Goal: Information Seeking & Learning: Learn about a topic

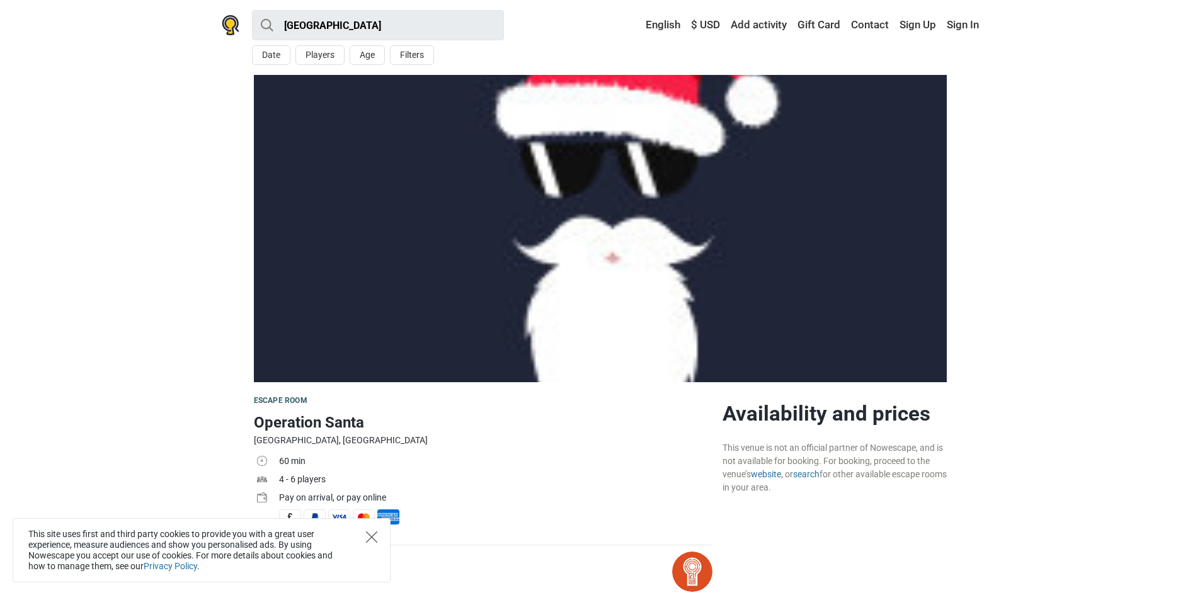
click at [376, 535] on icon "Close" at bounding box center [371, 537] width 11 height 11
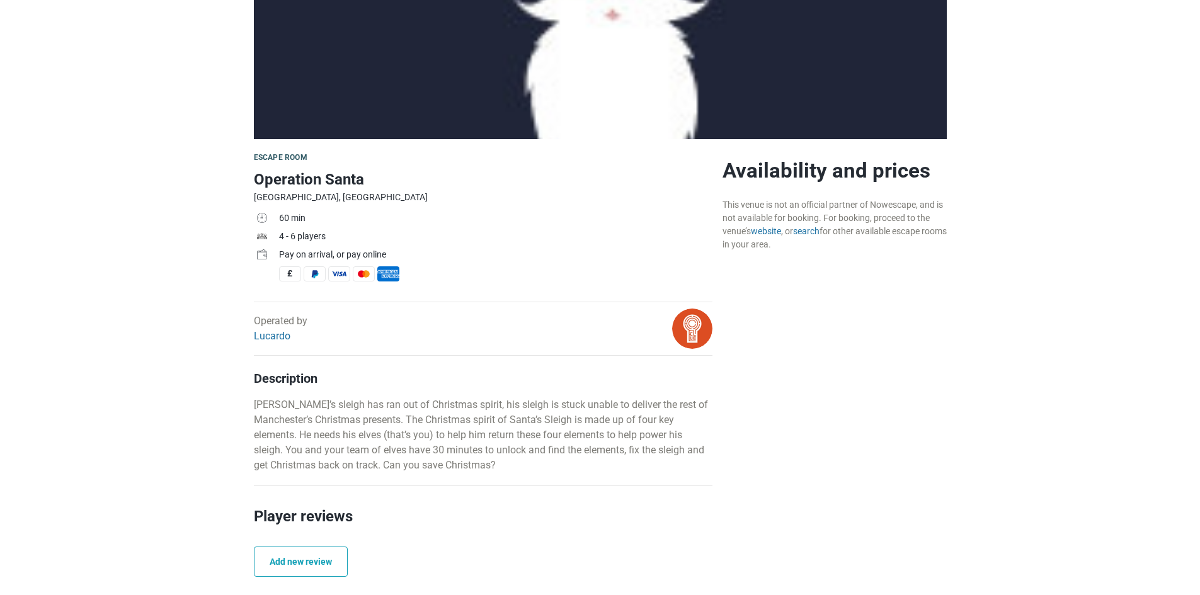
scroll to position [252, 0]
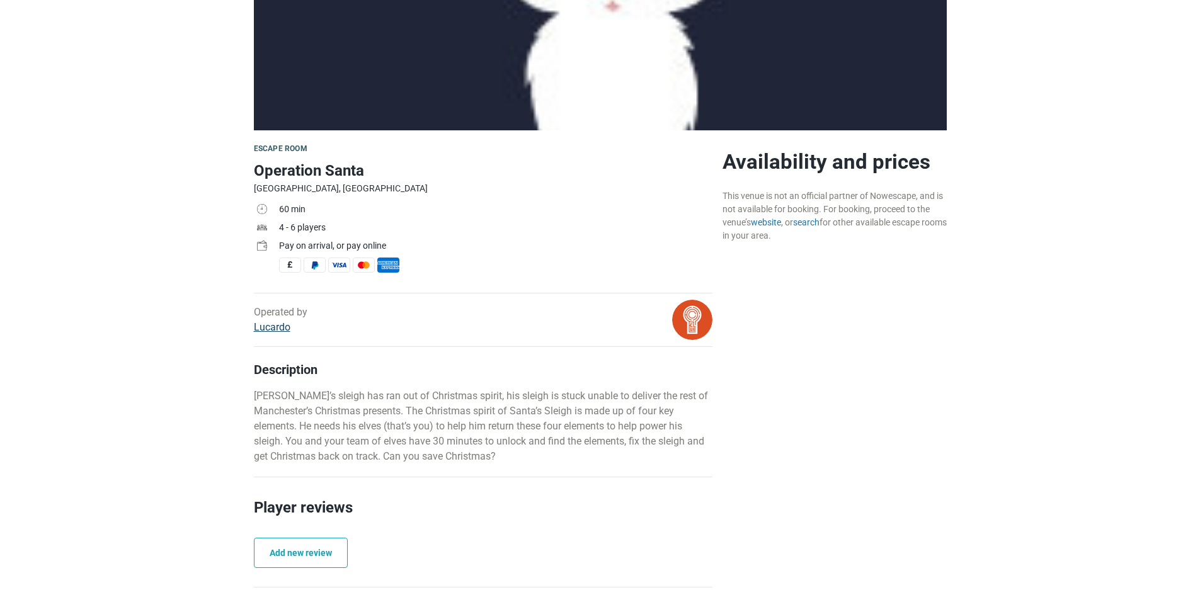
click at [263, 328] on link "Lucardo" at bounding box center [272, 327] width 37 height 12
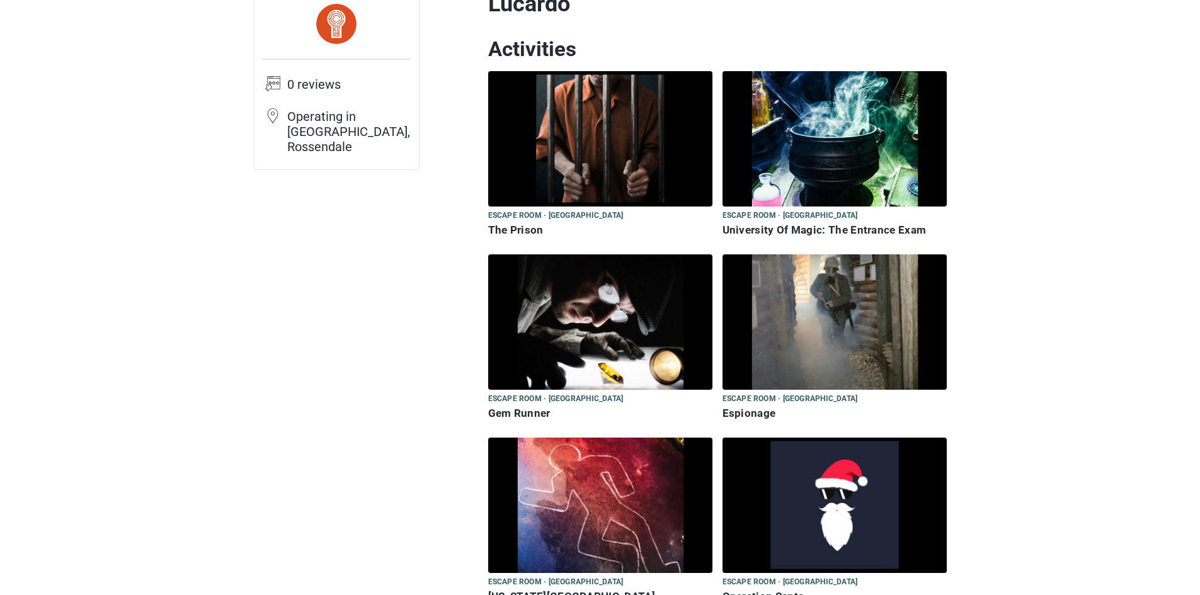
scroll to position [189, 0]
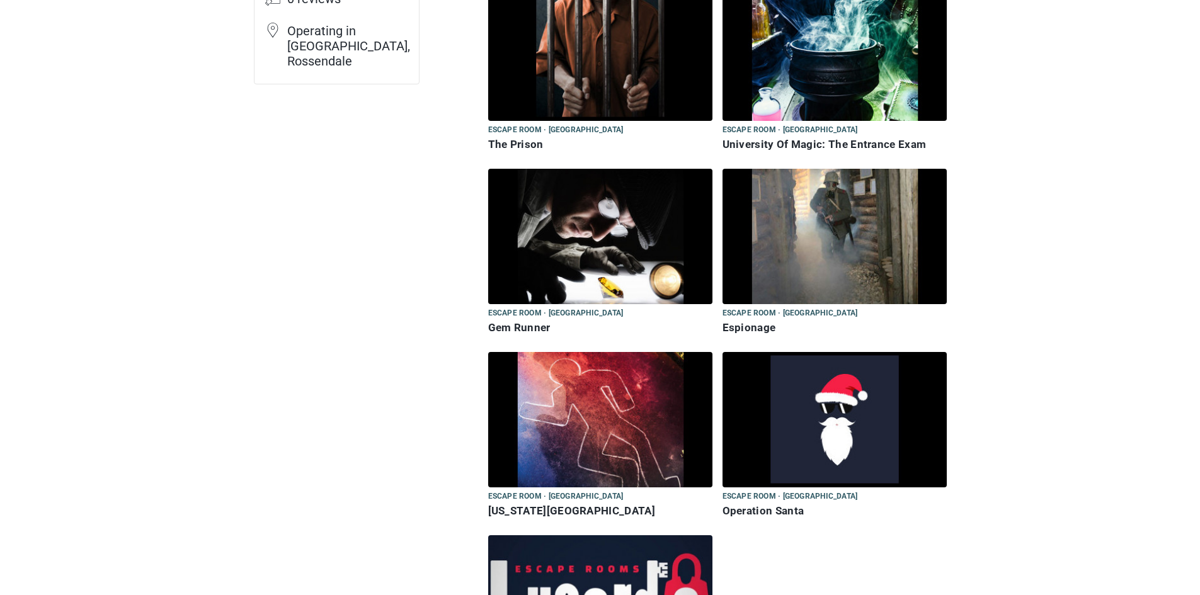
click at [805, 432] on img at bounding box center [835, 419] width 224 height 135
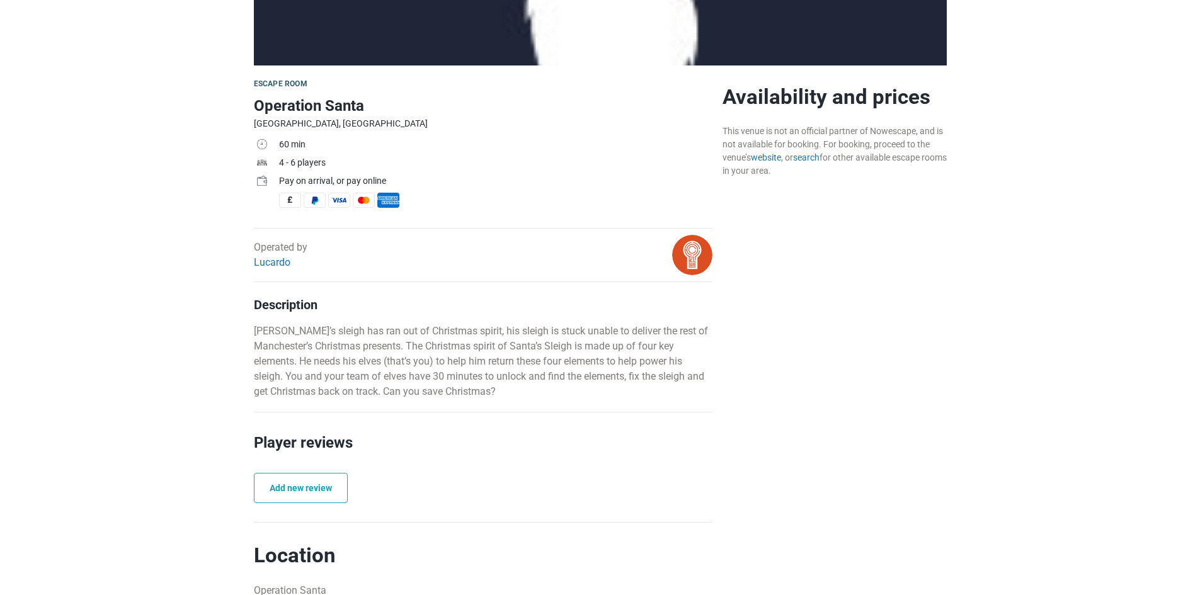
scroll to position [315, 0]
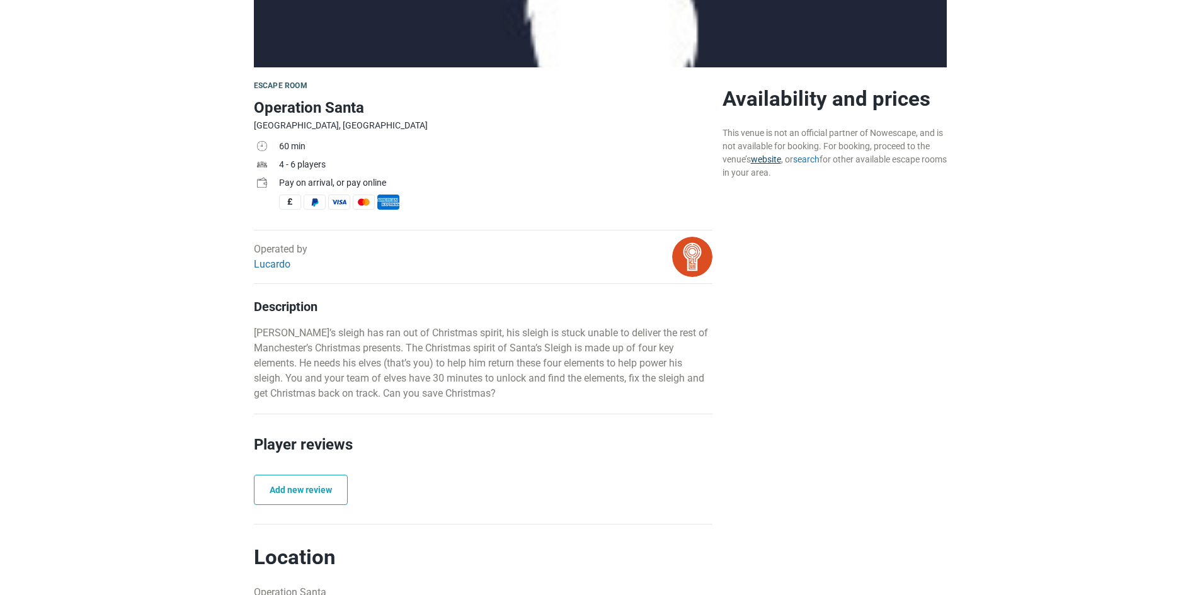
click at [769, 164] on link "website" at bounding box center [766, 159] width 30 height 10
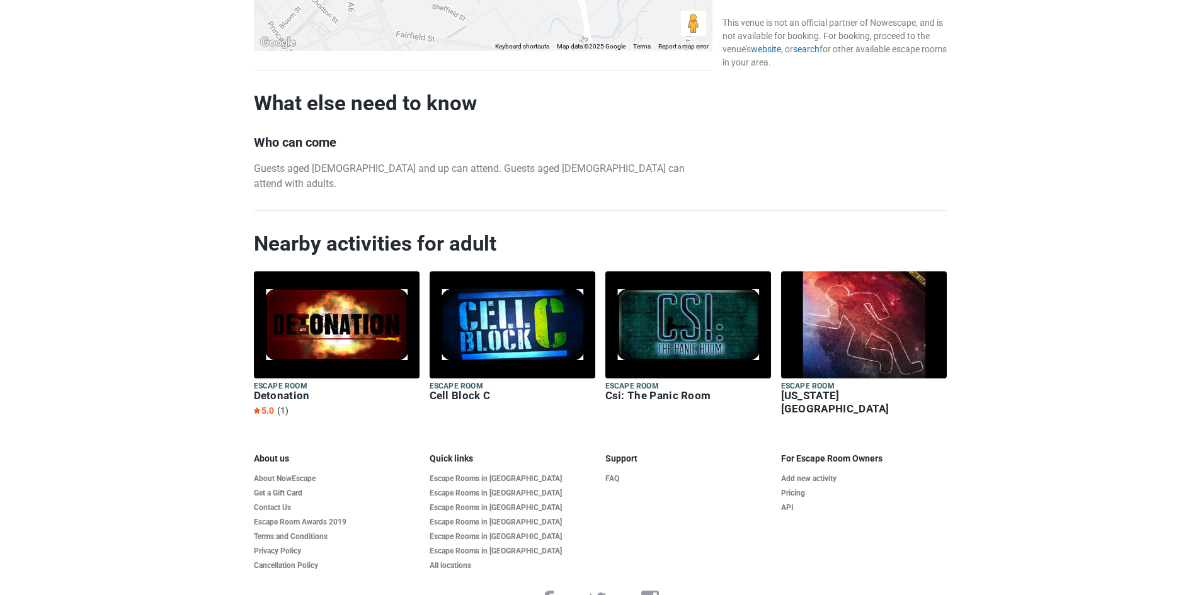
scroll to position [1190, 0]
